Goal: Information Seeking & Learning: Check status

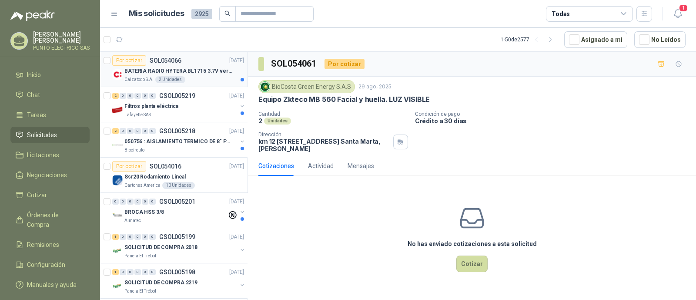
click at [198, 70] on p "BATERIA RADIO HYTERA BL1715 3.7V ver imagen" at bounding box center [178, 71] width 108 height 8
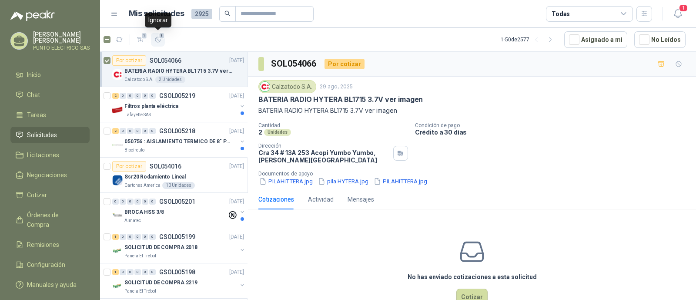
click at [159, 42] on icon "button" at bounding box center [157, 39] width 5 height 5
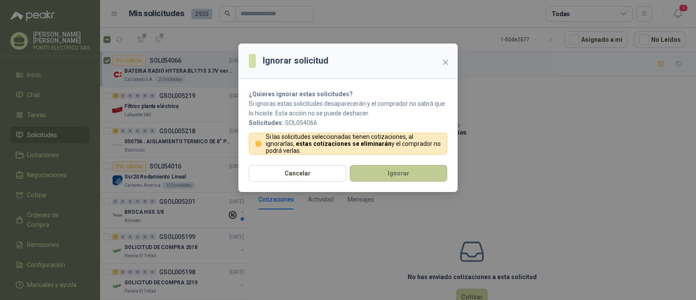
click at [404, 170] on button "Ignorar" at bounding box center [398, 173] width 97 height 17
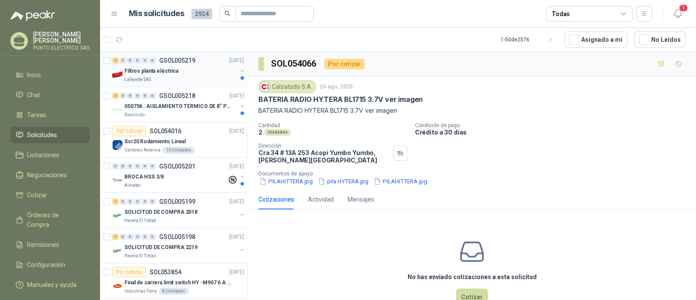
click at [194, 78] on div "Lafayette SAS" at bounding box center [180, 79] width 113 height 7
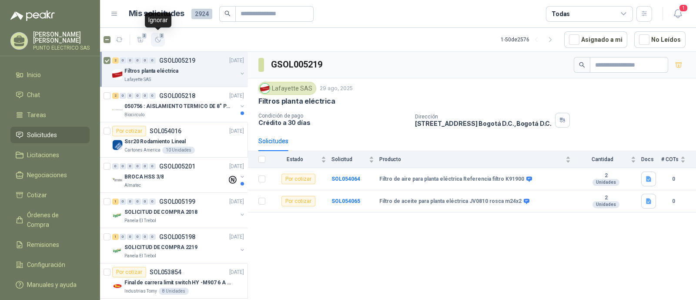
click at [159, 40] on icon "button" at bounding box center [157, 39] width 7 height 7
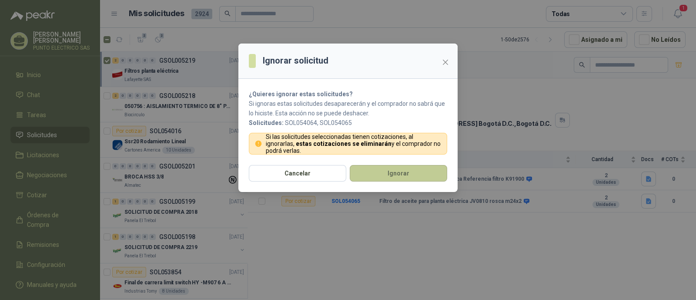
click at [399, 170] on button "Ignorar" at bounding box center [398, 173] width 97 height 17
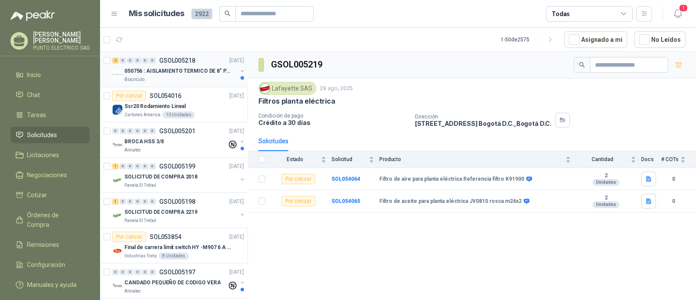
click at [184, 75] on div "050756 : AISLAMIENTO TERMICO DE 8" PARA TUBERIA" at bounding box center [180, 71] width 113 height 10
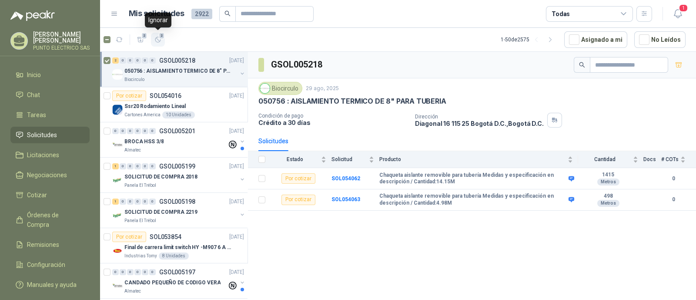
click at [160, 40] on icon "button" at bounding box center [157, 39] width 7 height 7
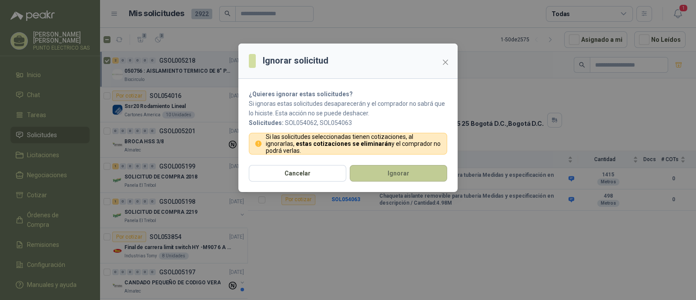
click at [405, 170] on button "Ignorar" at bounding box center [398, 173] width 97 height 17
